Goal: Navigation & Orientation: Find specific page/section

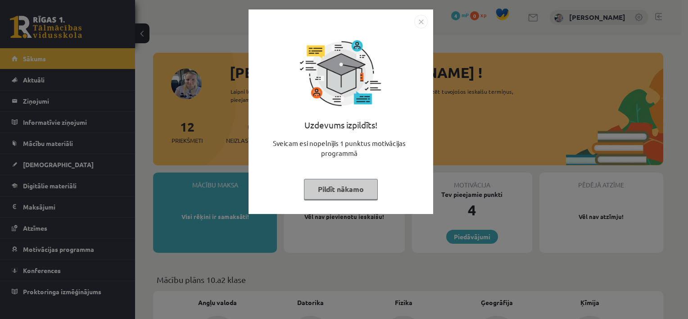
click at [348, 186] on button "Pildīt nākamo" at bounding box center [341, 189] width 74 height 21
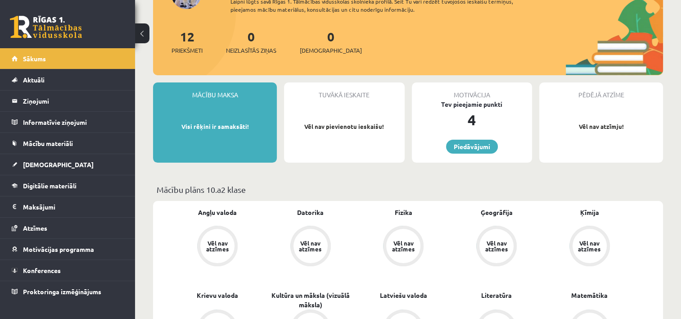
scroll to position [72, 0]
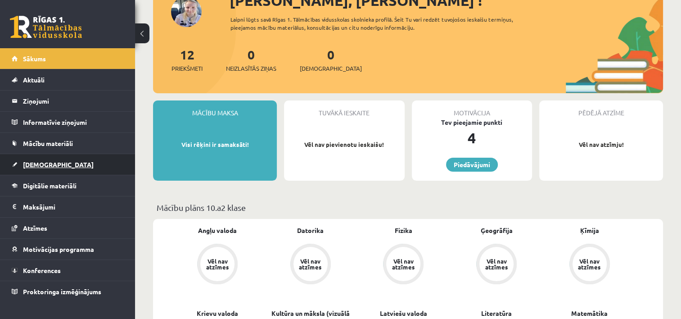
click at [40, 159] on link "[DEMOGRAPHIC_DATA]" at bounding box center [68, 164] width 112 height 21
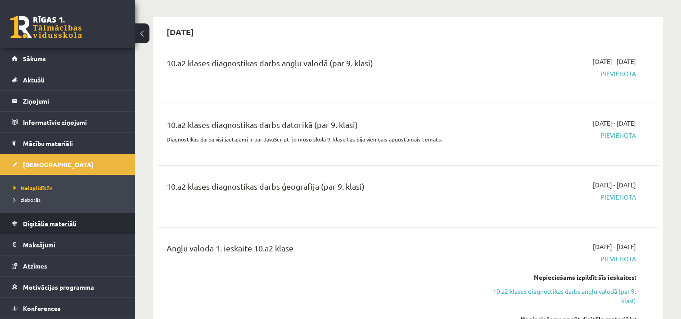
click at [35, 220] on span "Digitālie materiāli" at bounding box center [50, 223] width 54 height 8
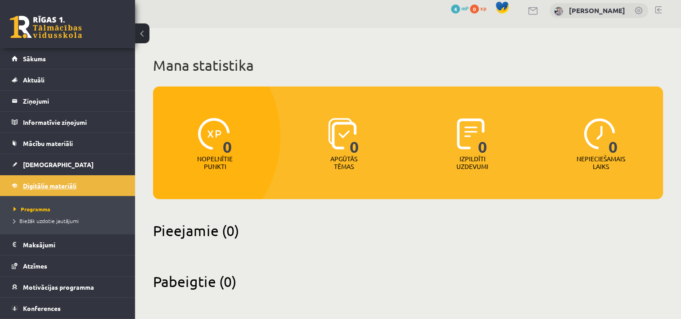
scroll to position [7, 0]
click at [32, 245] on legend "Maksājumi 0" at bounding box center [73, 244] width 101 height 21
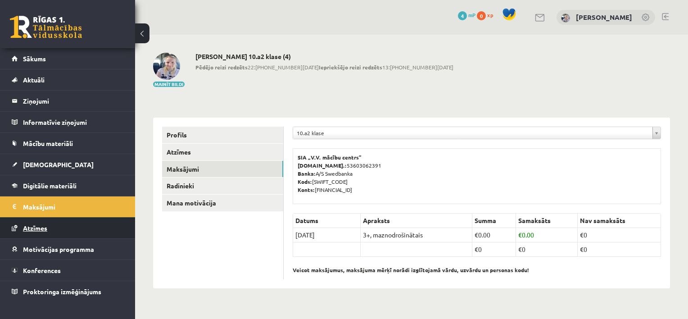
click at [38, 228] on span "Atzīmes" at bounding box center [35, 228] width 24 height 8
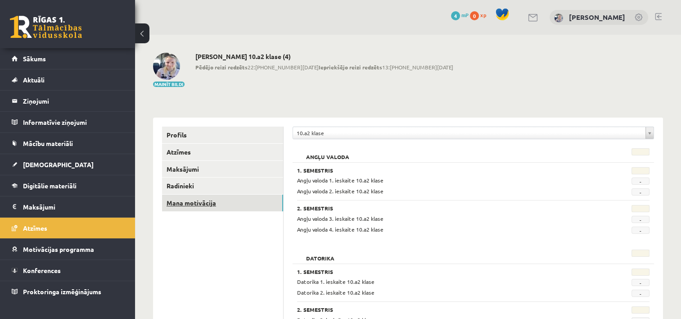
click at [186, 207] on link "Mana motivācija" at bounding box center [222, 203] width 121 height 17
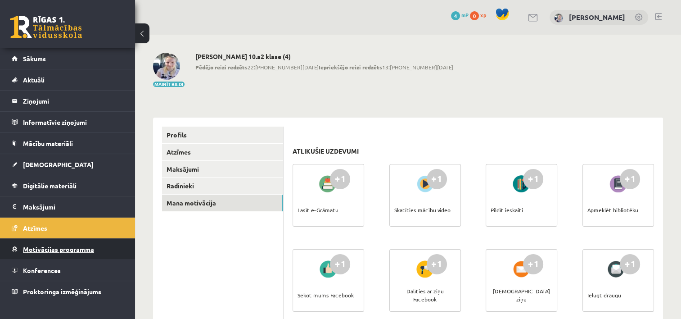
click at [69, 244] on link "Motivācijas programma" at bounding box center [68, 249] width 112 height 21
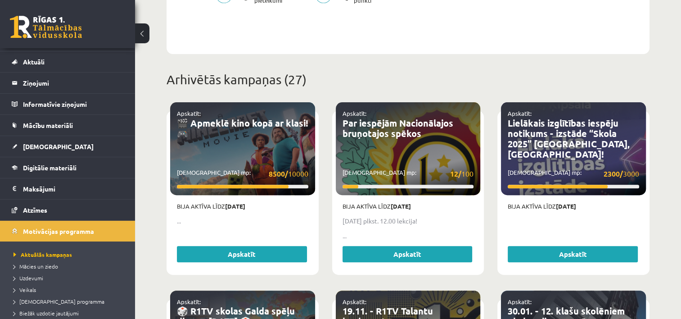
scroll to position [310, 0]
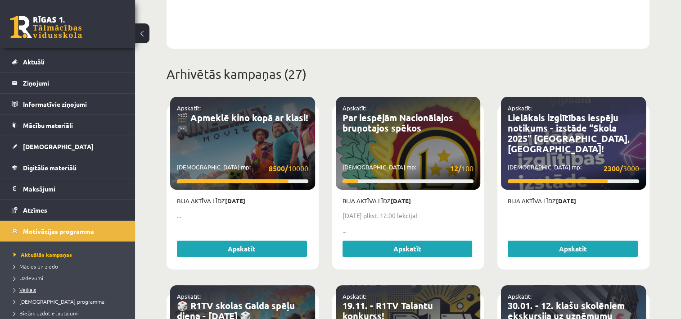
click at [26, 288] on span "Veikals" at bounding box center [25, 289] width 23 height 7
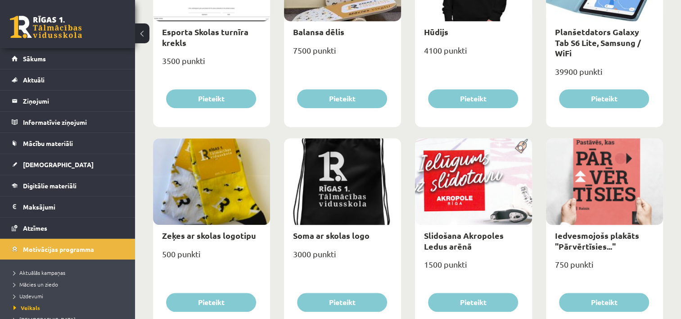
scroll to position [78, 0]
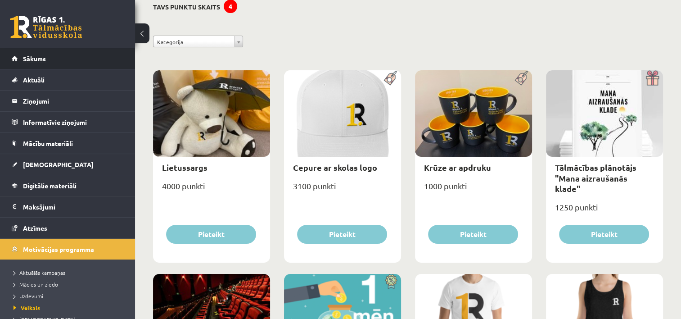
click at [63, 54] on link "Sākums" at bounding box center [68, 58] width 112 height 21
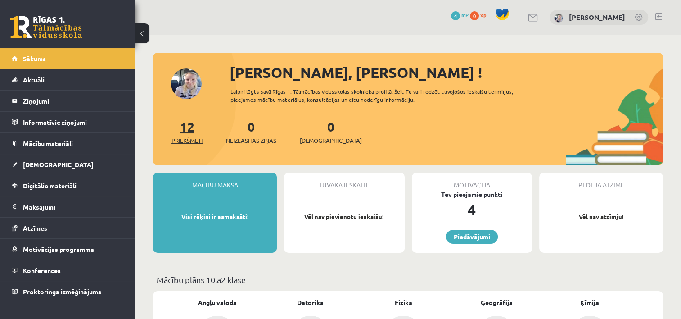
click at [186, 130] on link "12 Priekšmeti" at bounding box center [187, 131] width 31 height 27
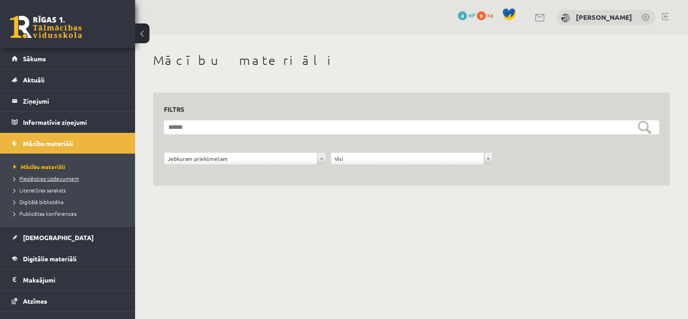
click at [73, 179] on span "Pieslēgties Uzdevumiem" at bounding box center [46, 178] width 65 height 7
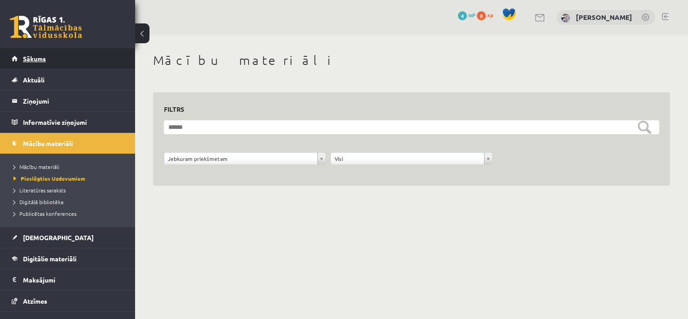
click at [35, 56] on span "Sākums" at bounding box center [34, 58] width 23 height 8
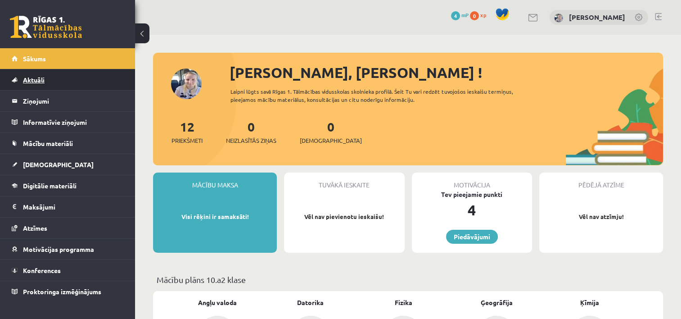
click at [41, 81] on span "Aktuāli" at bounding box center [34, 80] width 22 height 8
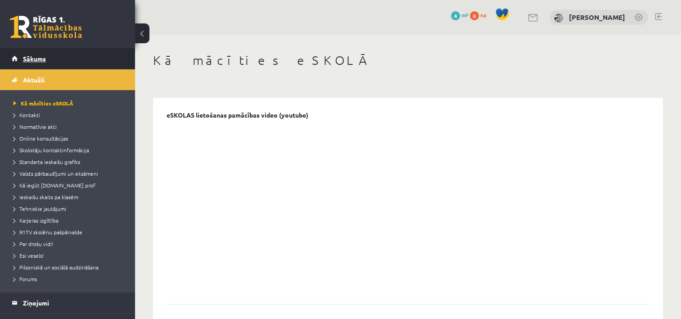
click at [40, 62] on link "Sākums" at bounding box center [68, 58] width 112 height 21
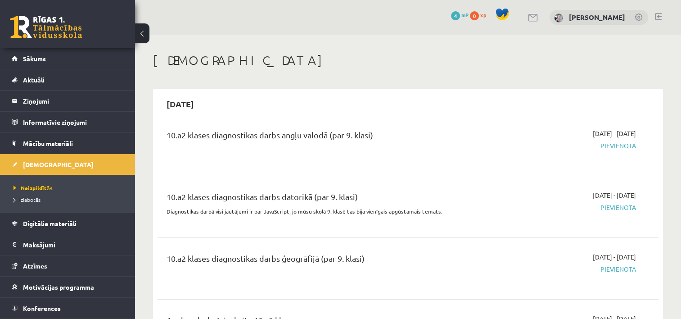
scroll to position [18, 0]
